Goal: Transaction & Acquisition: Download file/media

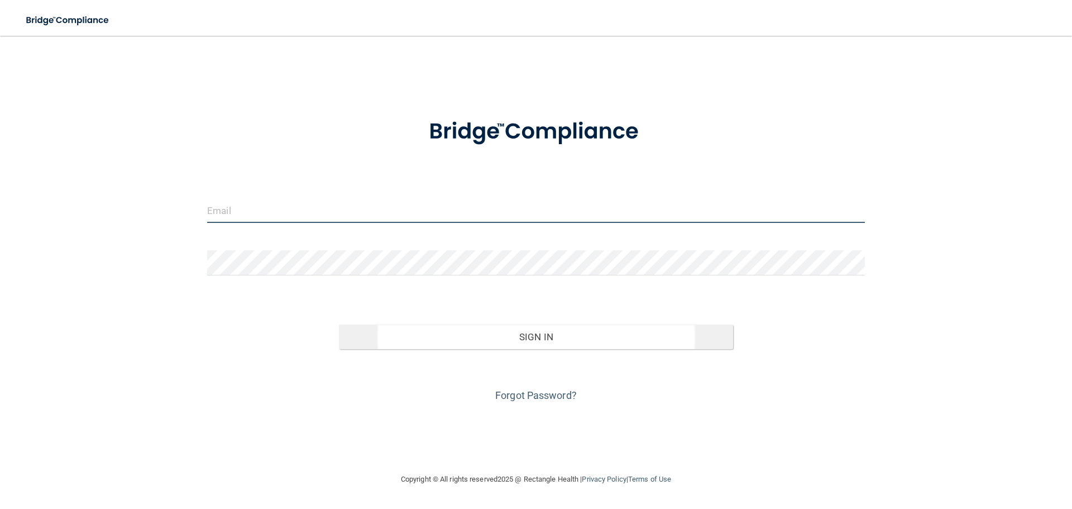
type input "[PERSON_NAME][EMAIL_ADDRESS][DOMAIN_NAME]"
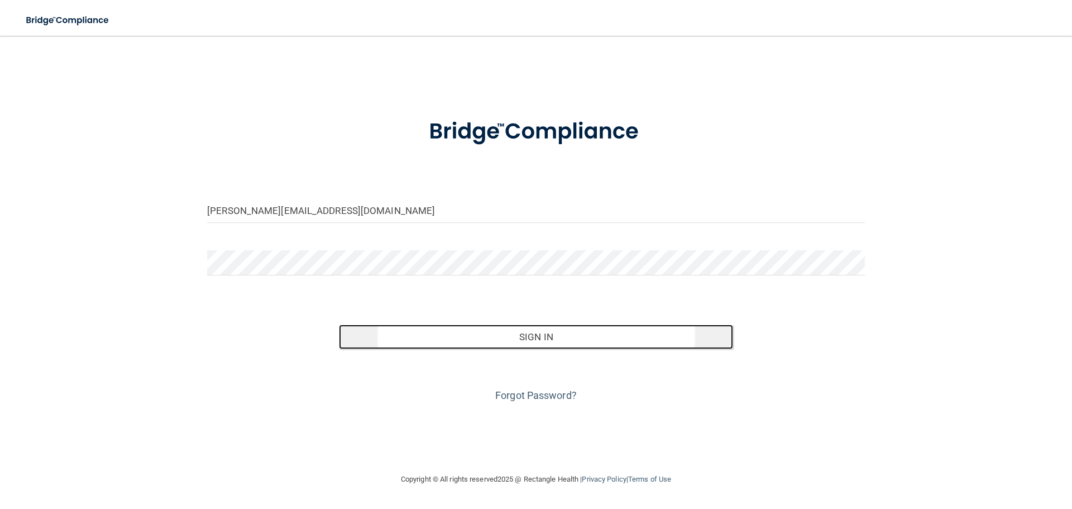
drag, startPoint x: 465, startPoint y: 345, endPoint x: 461, endPoint y: 341, distance: 6.3
click at [465, 346] on button "Sign In" at bounding box center [536, 336] width 395 height 25
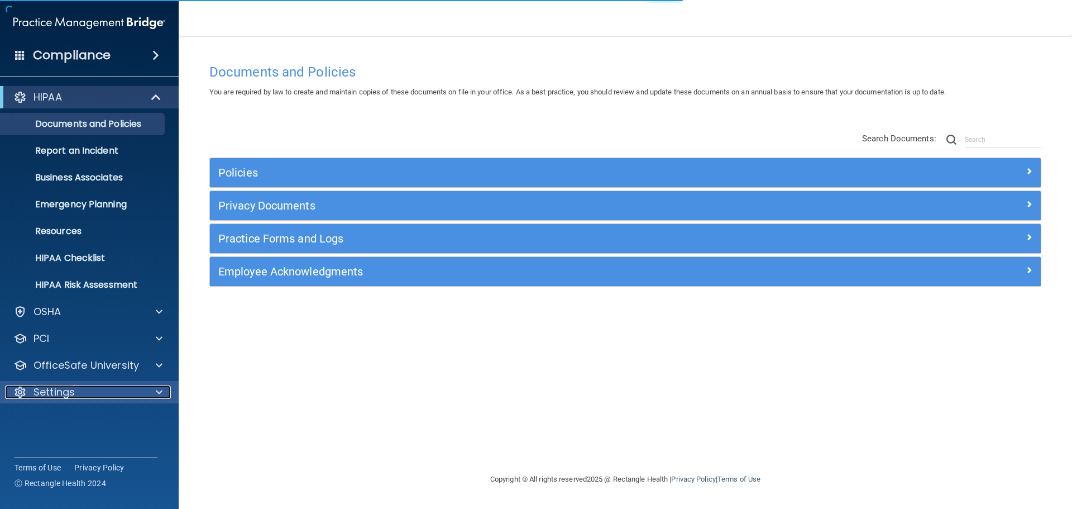
click at [45, 388] on p "Settings" at bounding box center [54, 391] width 41 height 13
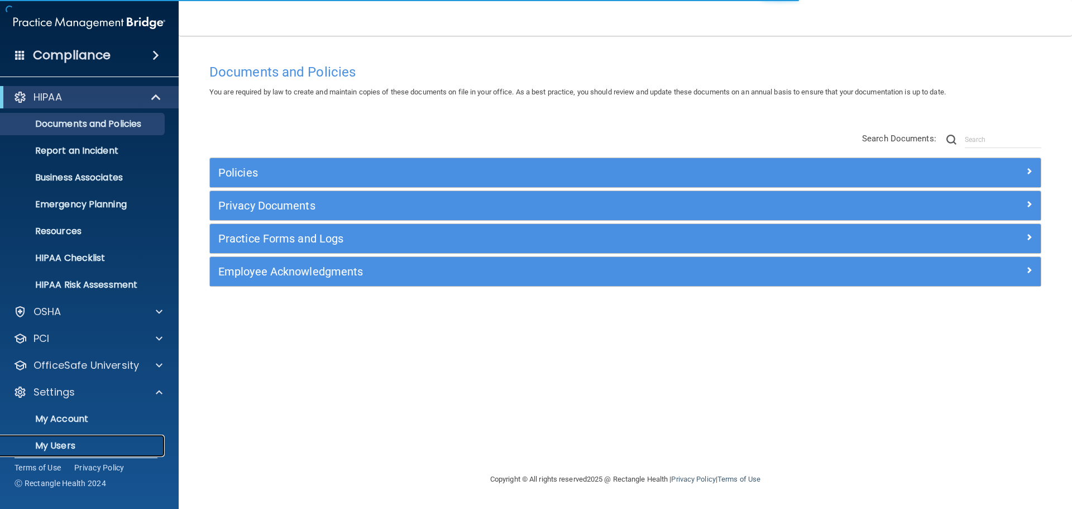
click at [59, 438] on link "My Users" at bounding box center [77, 446] width 176 height 22
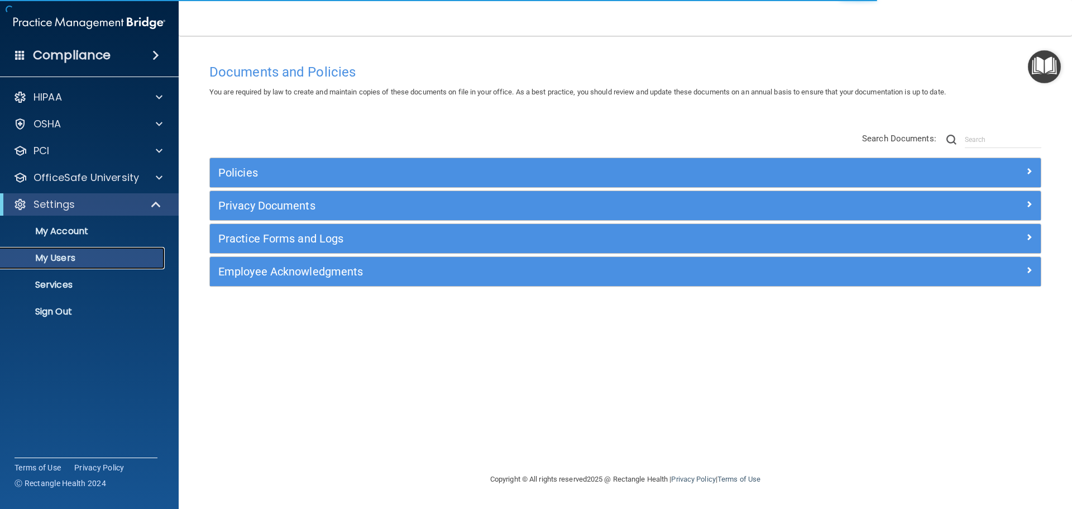
select select "20"
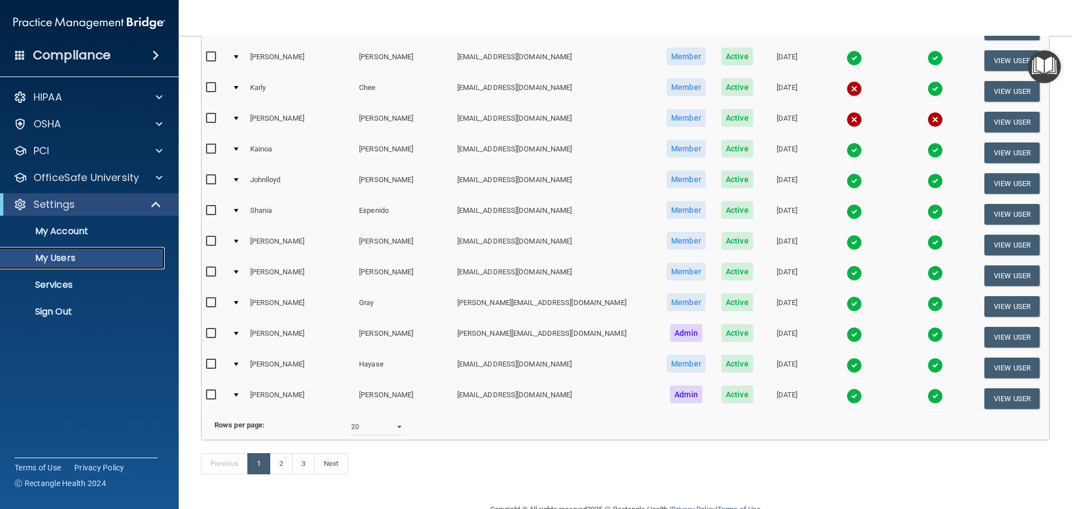
scroll to position [391, 0]
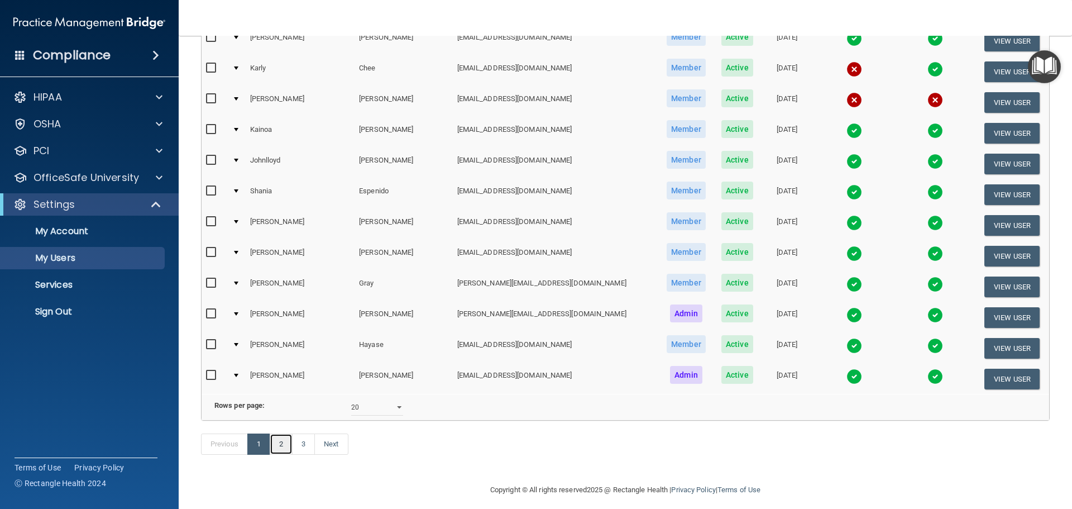
click at [286, 455] on link "2" at bounding box center [281, 443] width 23 height 21
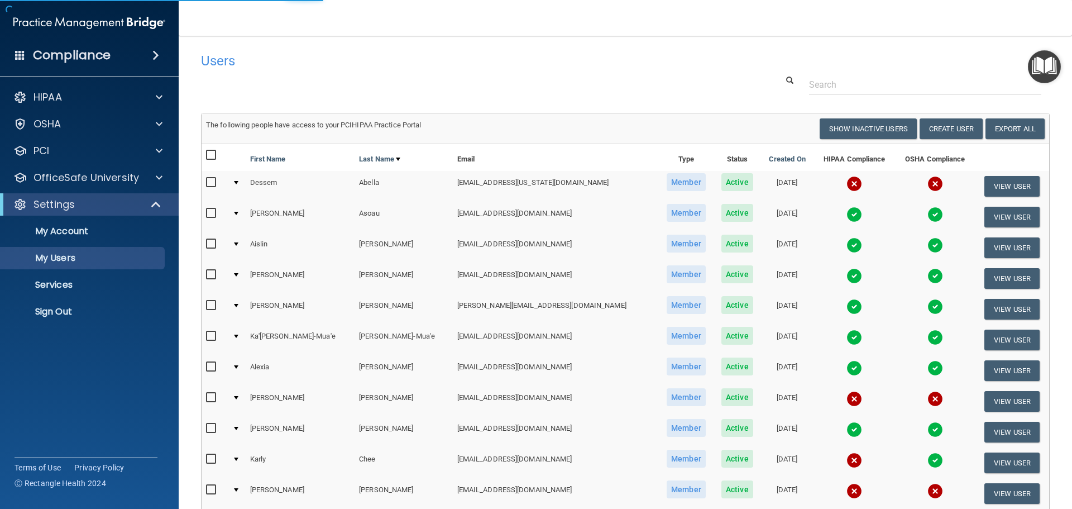
select select "20"
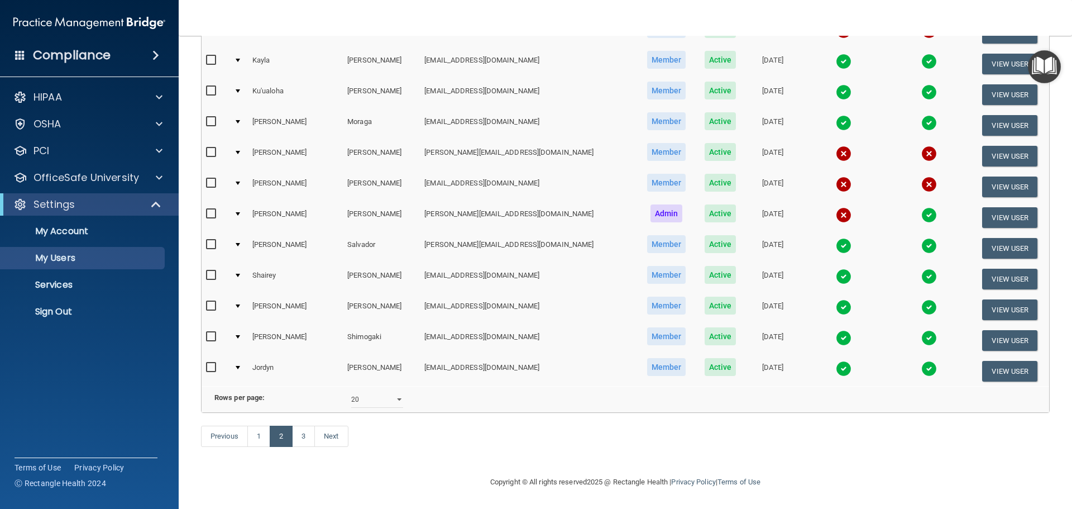
scroll to position [416, 0]
click at [306, 438] on link "3" at bounding box center [303, 436] width 23 height 21
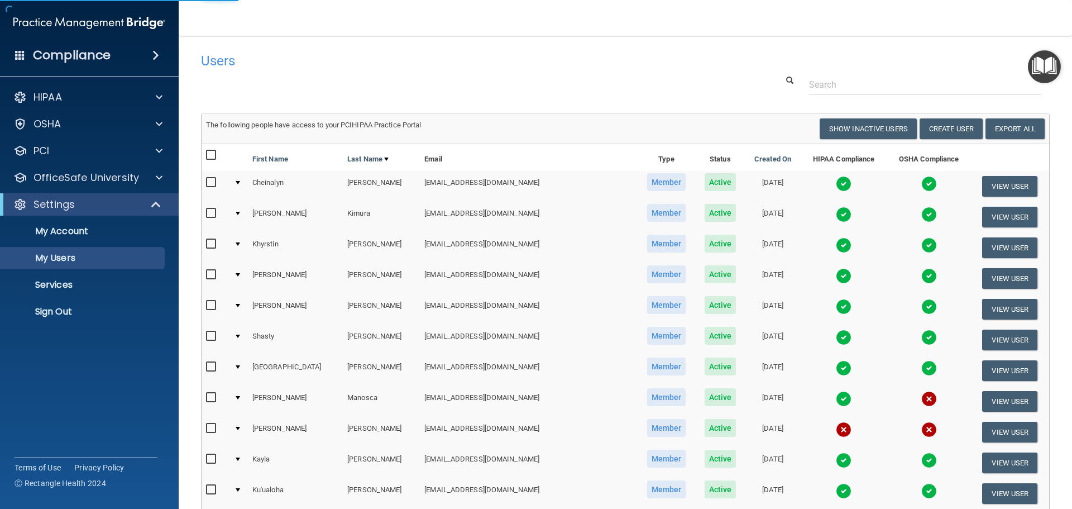
select select "20"
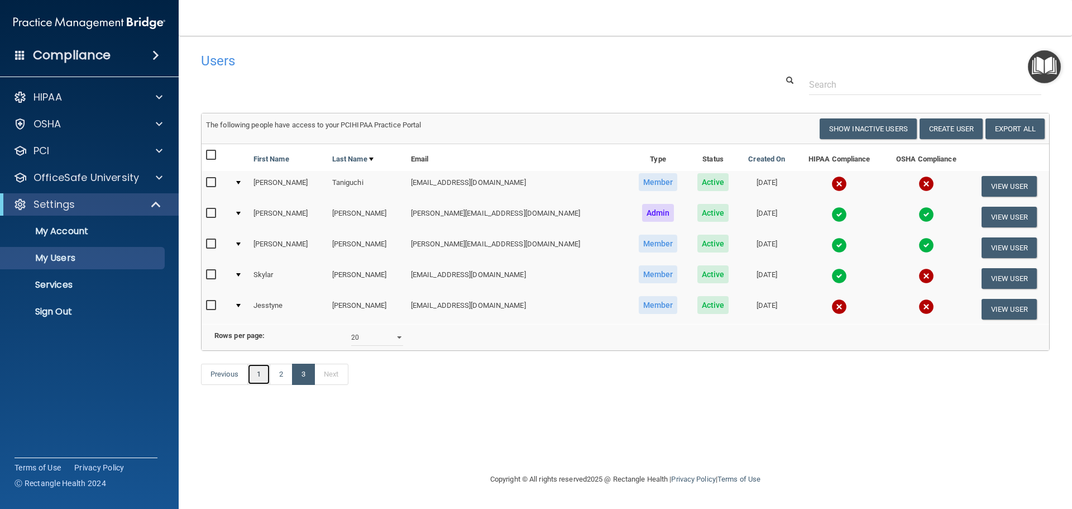
click at [260, 385] on link "1" at bounding box center [258, 374] width 23 height 21
select select "20"
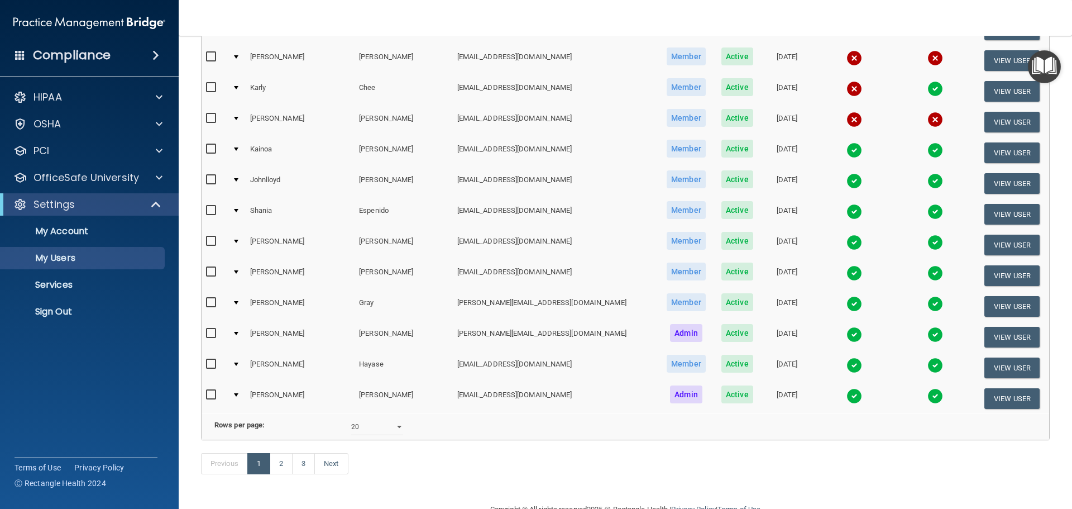
scroll to position [391, 0]
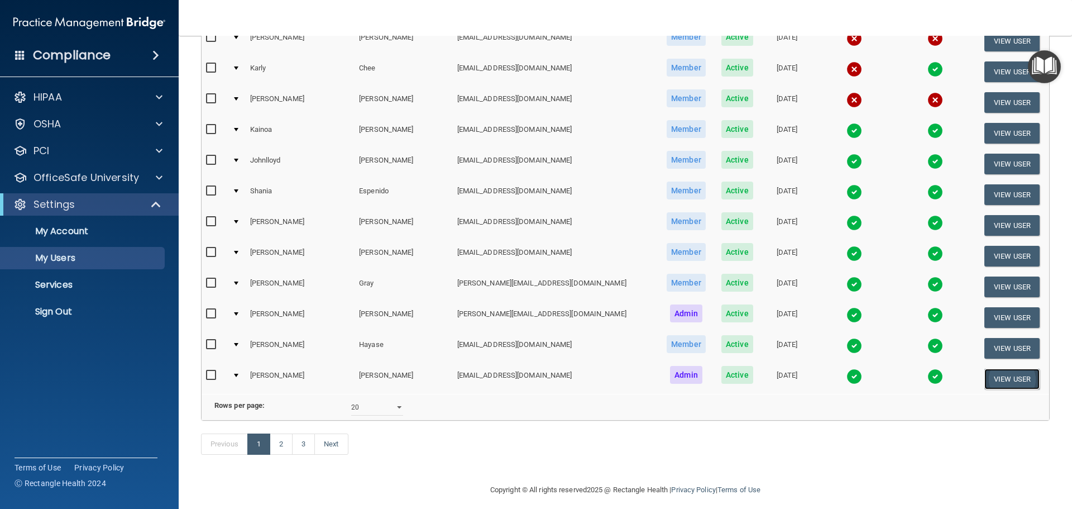
click at [1003, 377] on button "View User" at bounding box center [1012, 379] width 55 height 21
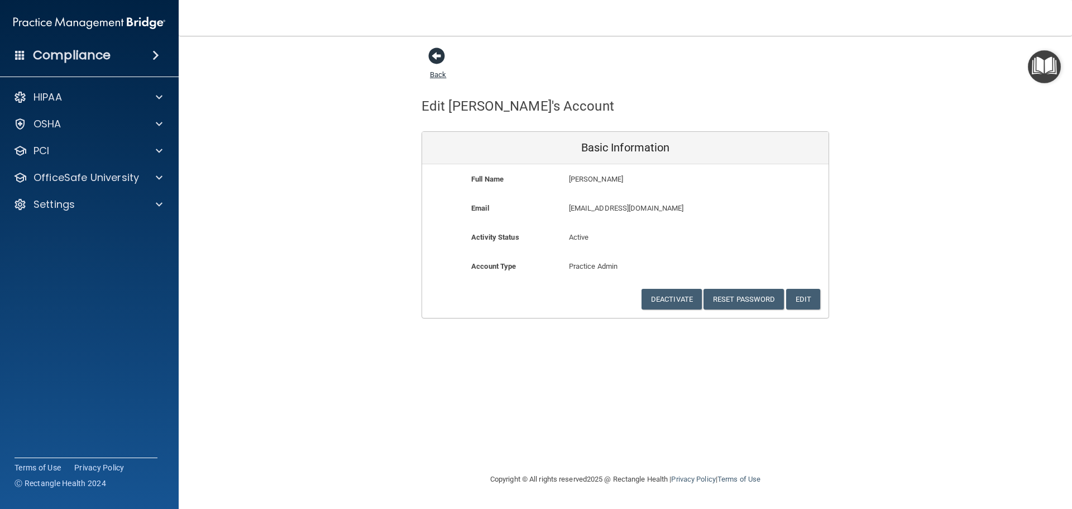
click at [437, 59] on span at bounding box center [436, 55] width 17 height 17
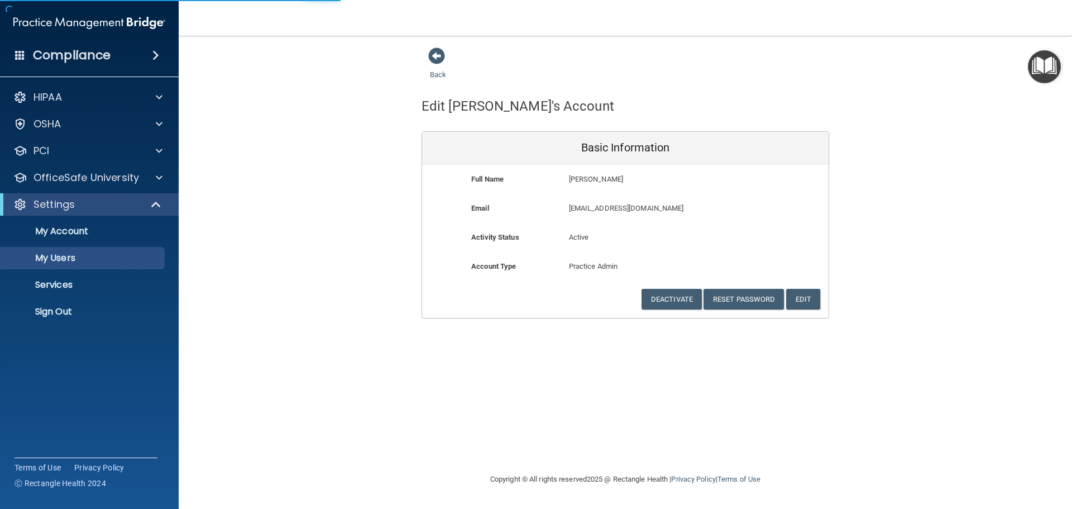
select select "20"
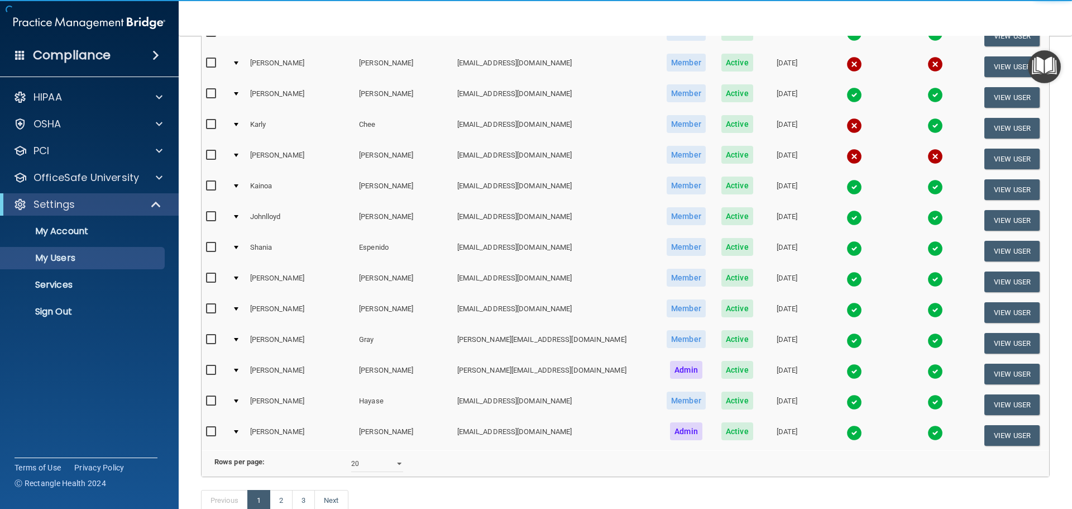
scroll to position [335, 0]
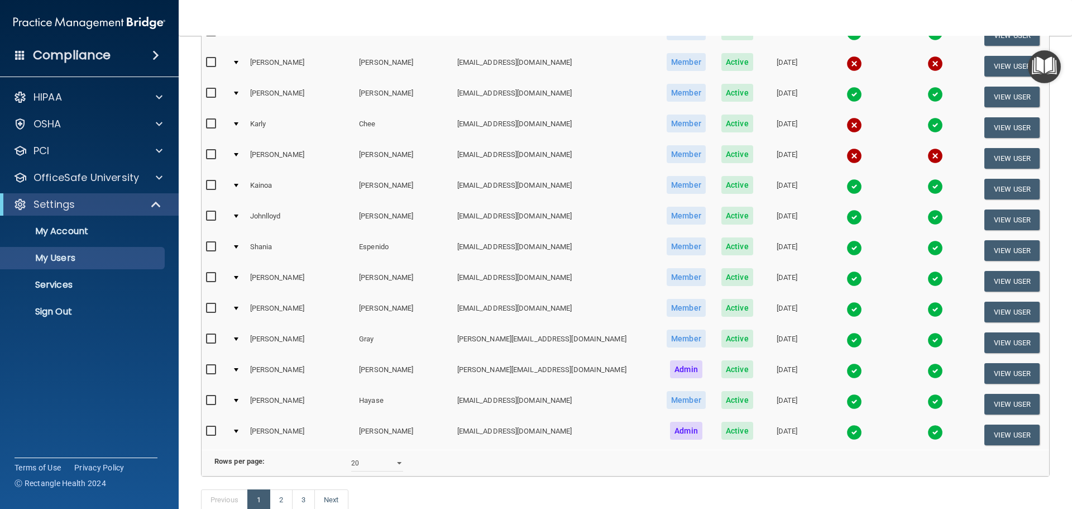
click at [238, 431] on div at bounding box center [236, 430] width 4 height 3
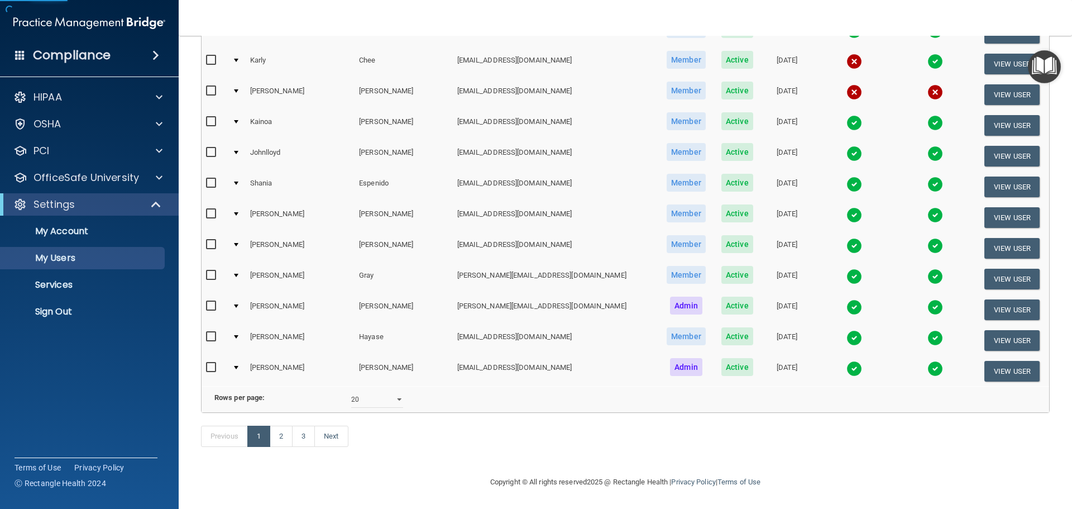
scroll to position [416, 0]
click at [236, 366] on div at bounding box center [236, 367] width 4 height 3
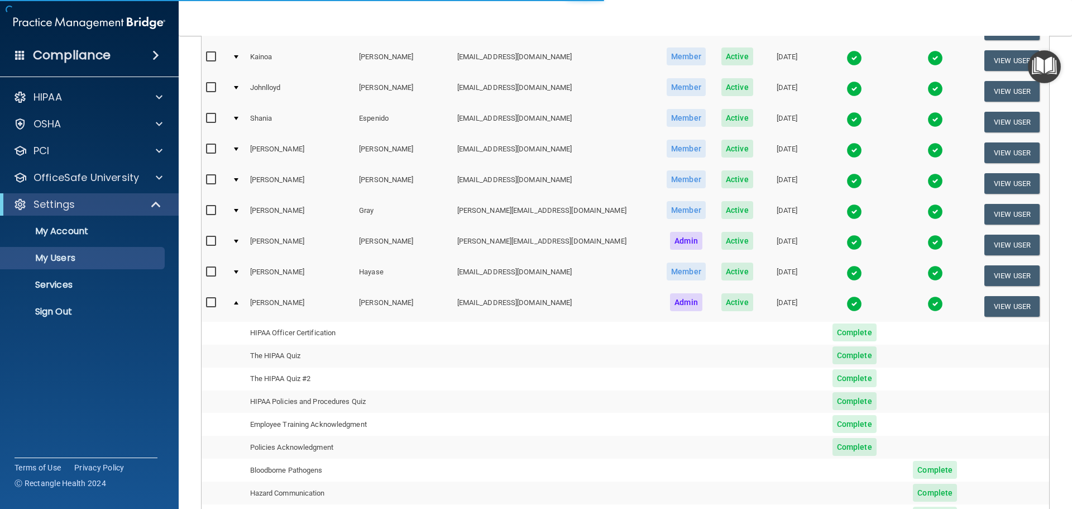
scroll to position [583, 0]
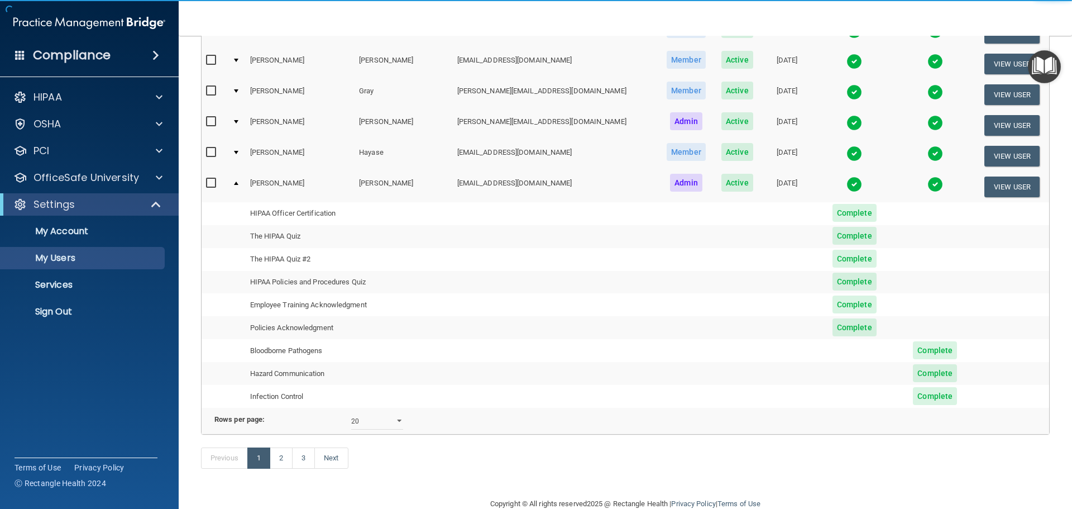
click at [315, 211] on td "HIPAA Officer Certification" at bounding box center [349, 213] width 207 height 23
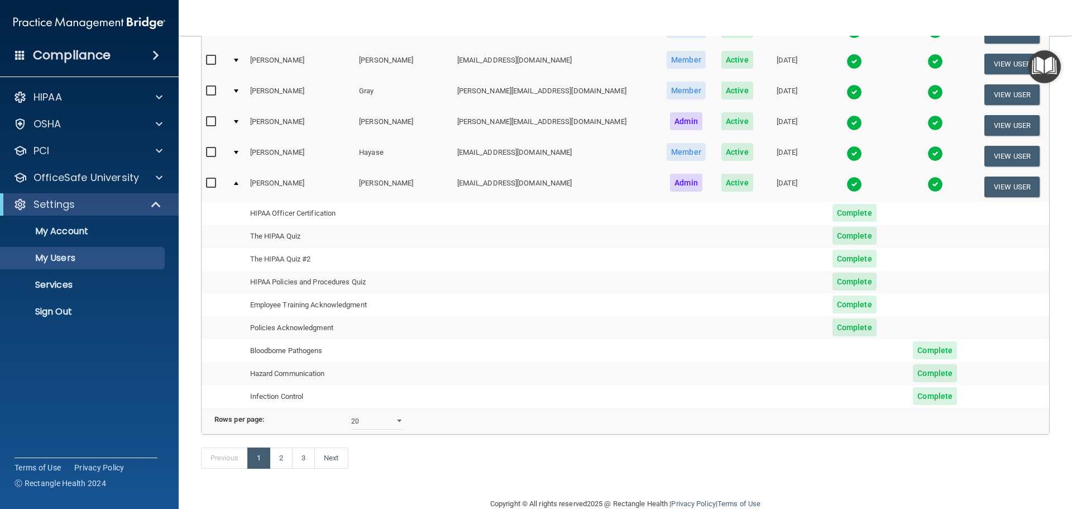
click at [315, 211] on td "HIPAA Officer Certification" at bounding box center [349, 213] width 207 height 23
click at [46, 320] on link "Sign Out" at bounding box center [77, 311] width 176 height 22
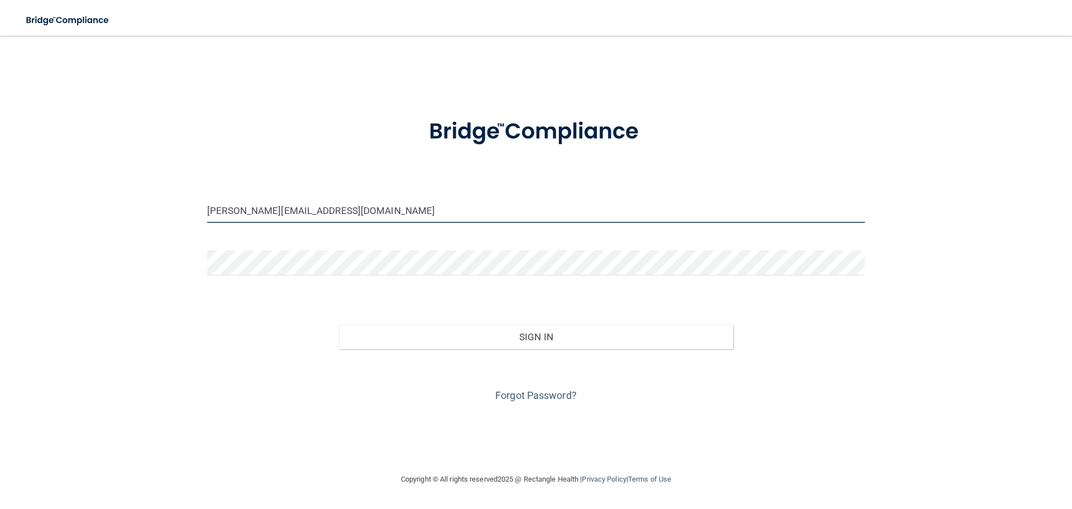
click at [437, 205] on input "[PERSON_NAME][EMAIL_ADDRESS][DOMAIN_NAME]" at bounding box center [536, 210] width 658 height 25
drag, startPoint x: 285, startPoint y: 207, endPoint x: 145, endPoint y: 211, distance: 140.3
click at [145, 211] on div "[PERSON_NAME][EMAIL_ADDRESS][DOMAIN_NAME] Invalid email/password. You don't hav…" at bounding box center [536, 254] width 1028 height 414
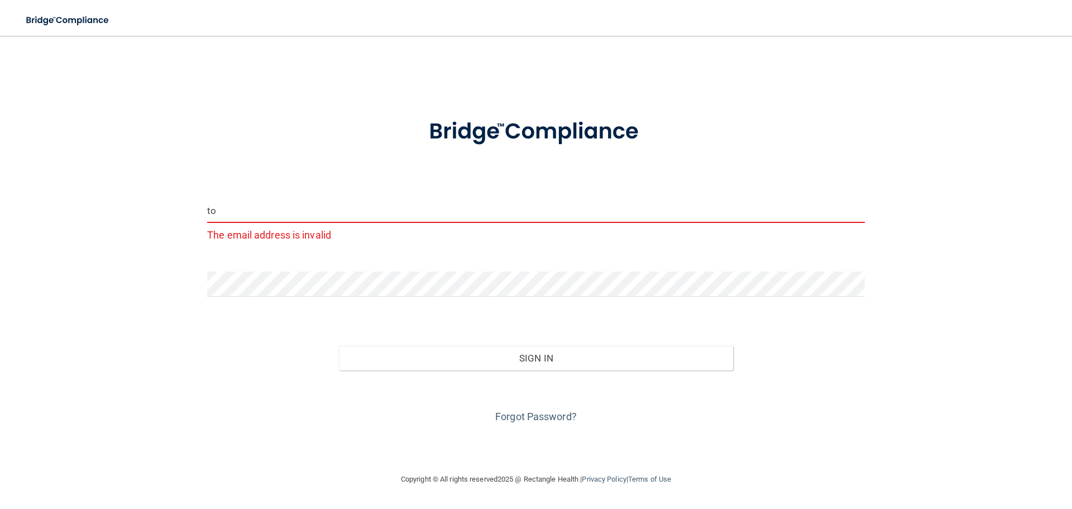
type input "[EMAIL_ADDRESS][DOMAIN_NAME]"
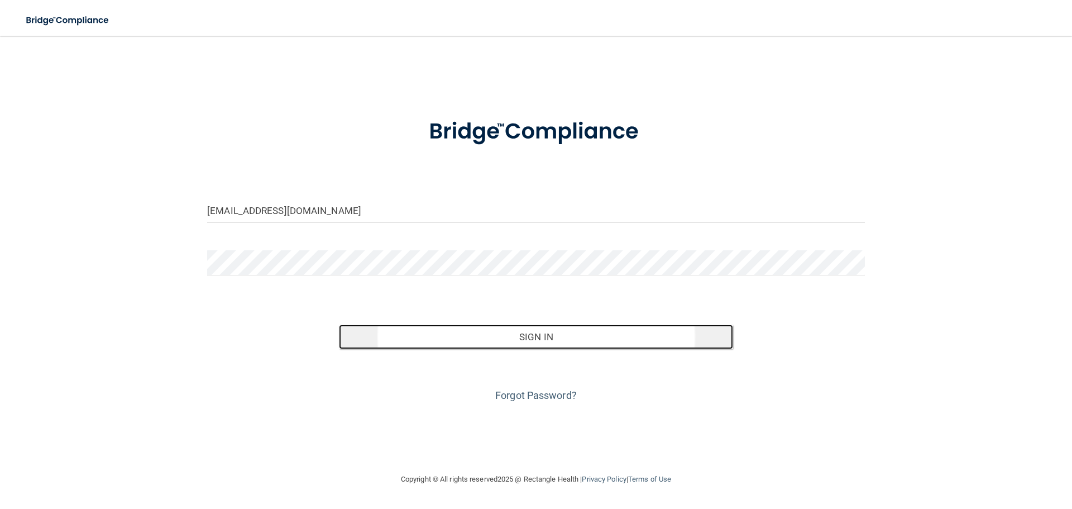
click at [502, 345] on button "Sign In" at bounding box center [536, 336] width 395 height 25
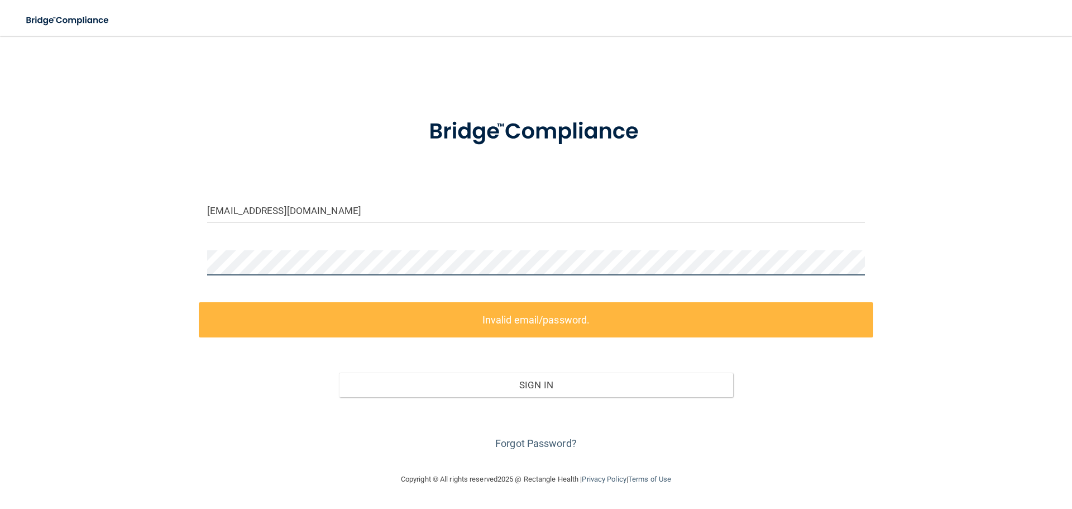
click at [133, 249] on div "[EMAIL_ADDRESS][DOMAIN_NAME] Invalid email/password. You don't have permission …" at bounding box center [536, 254] width 1028 height 414
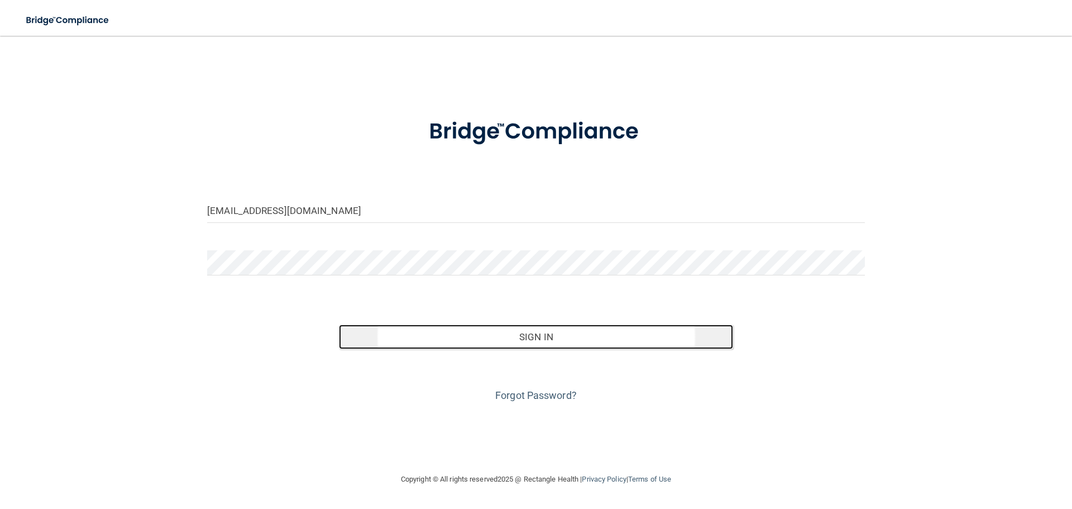
click at [526, 340] on button "Sign In" at bounding box center [536, 336] width 395 height 25
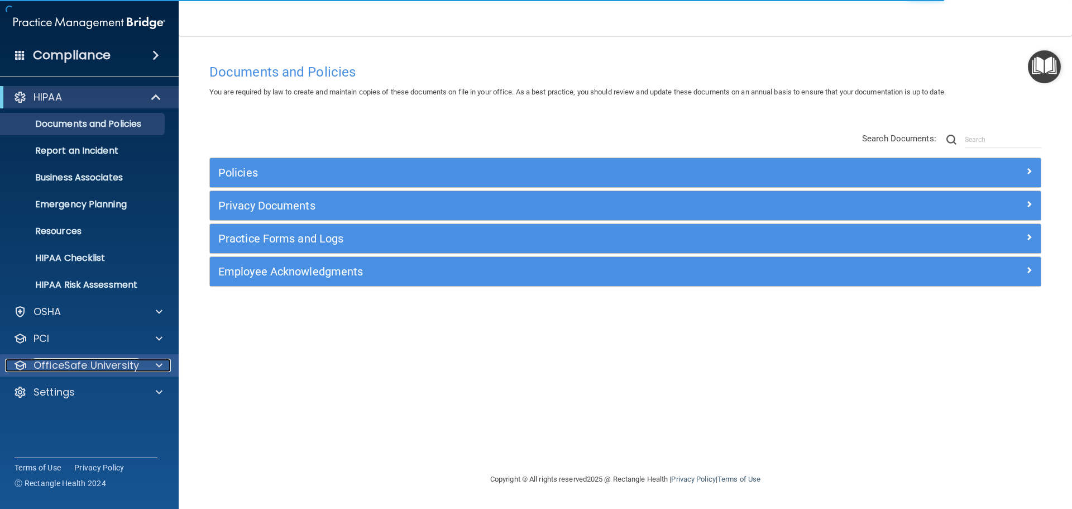
click at [151, 365] on div at bounding box center [158, 365] width 28 height 13
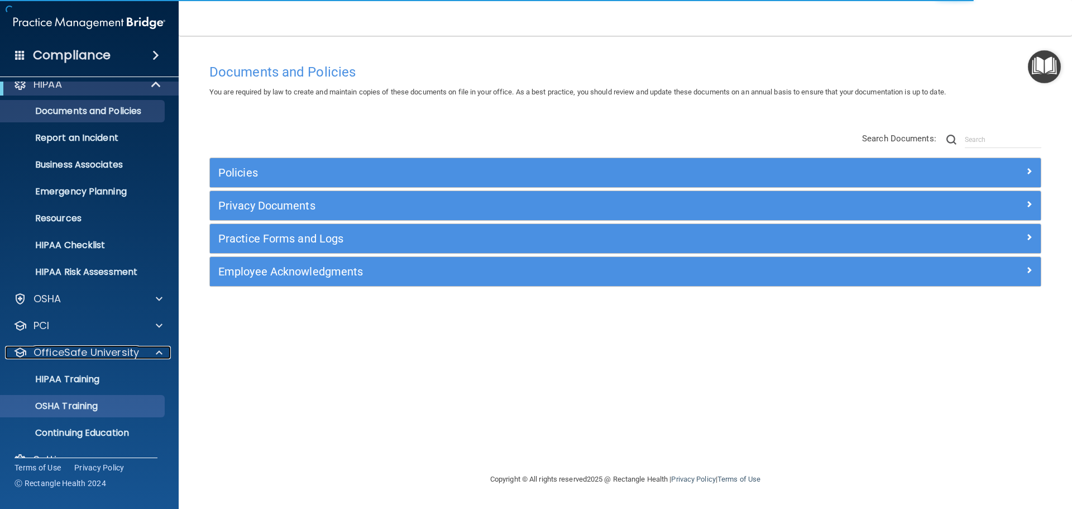
scroll to position [35, 0]
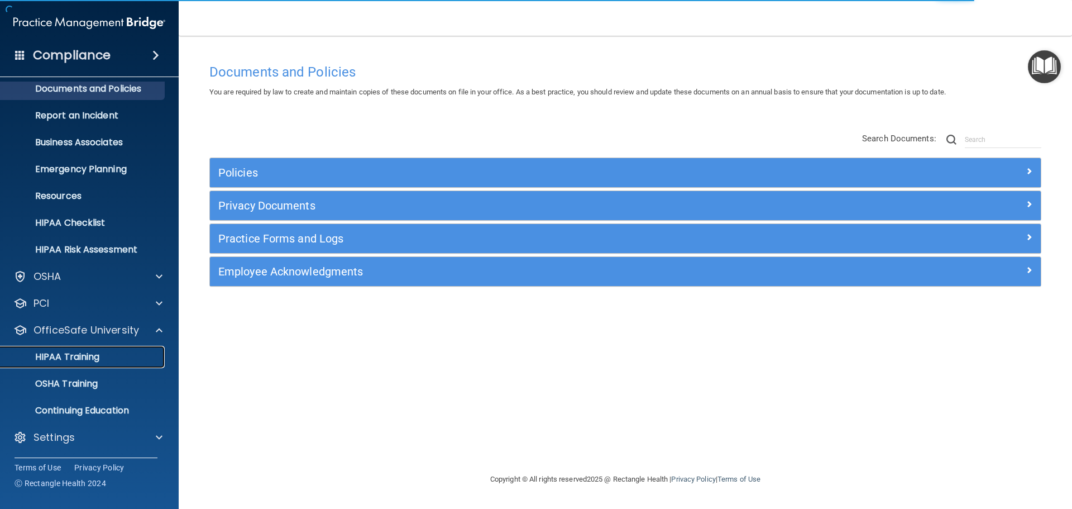
click at [92, 352] on p "HIPAA Training" at bounding box center [53, 356] width 92 height 11
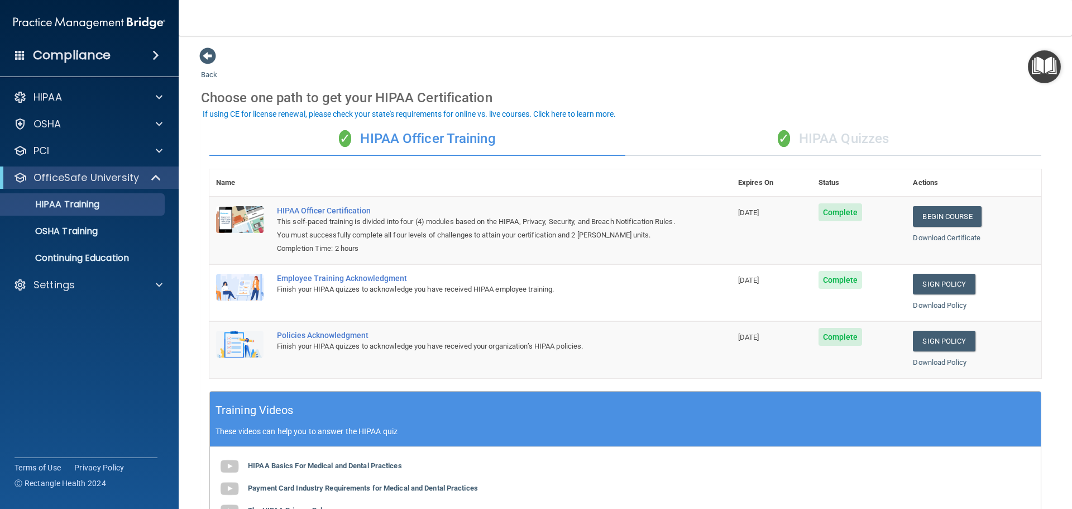
click at [838, 209] on span "Complete" at bounding box center [841, 212] width 44 height 18
click at [970, 238] on link "Download Certificate" at bounding box center [947, 237] width 68 height 8
click at [822, 138] on div "✓ HIPAA Quizzes" at bounding box center [834, 139] width 416 height 34
